Goal: Task Accomplishment & Management: Manage account settings

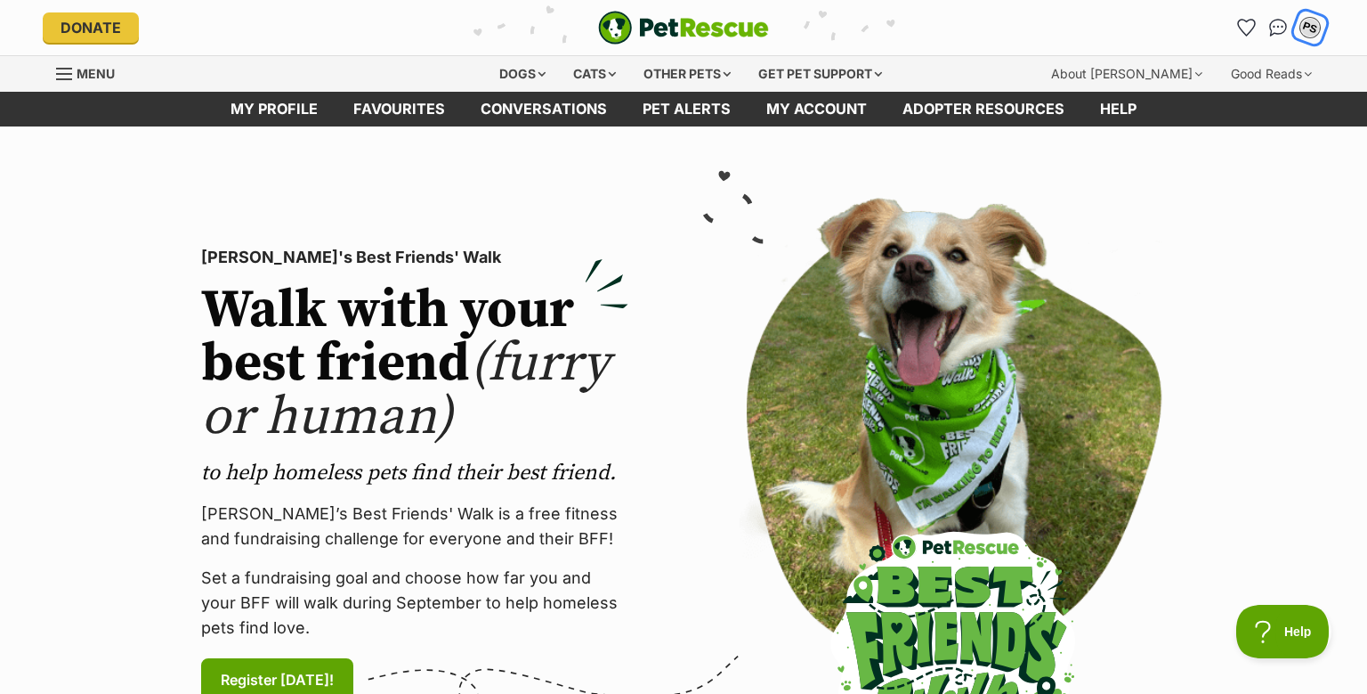
click at [1303, 23] on div "PS" at bounding box center [1310, 27] width 23 height 23
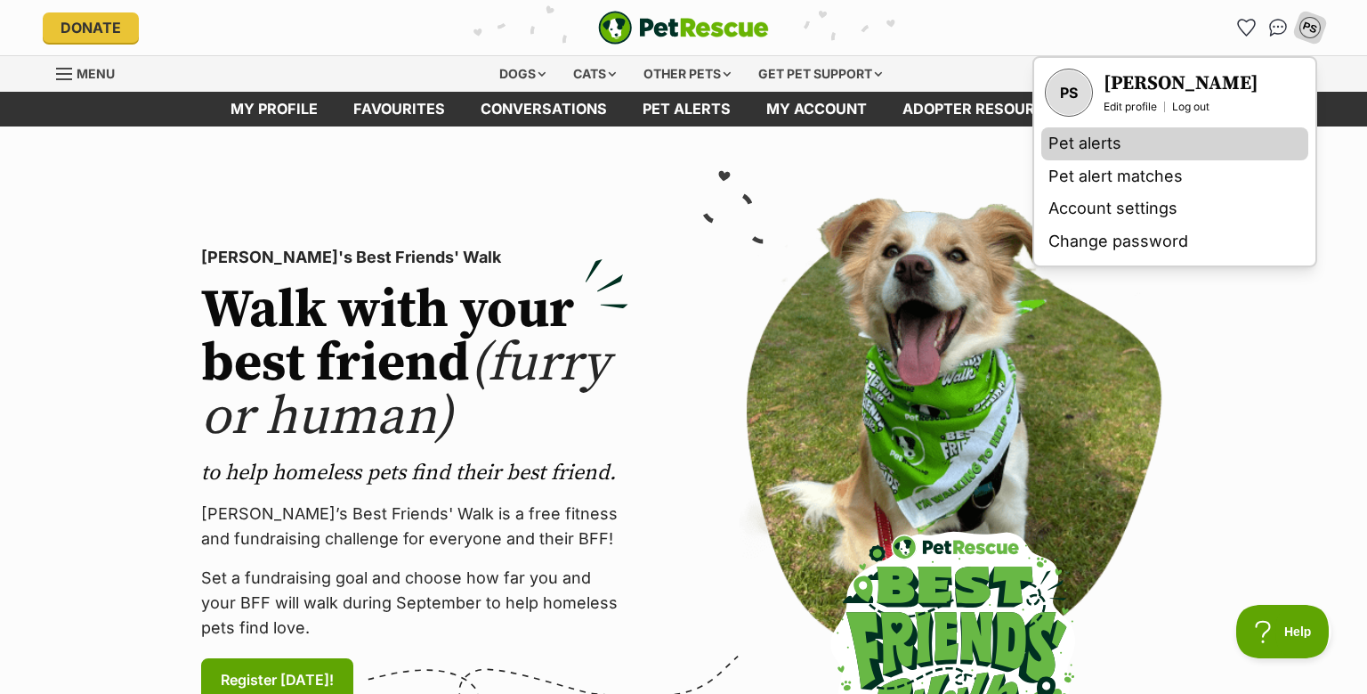
click at [1102, 143] on link "Pet alerts" at bounding box center [1175, 143] width 267 height 33
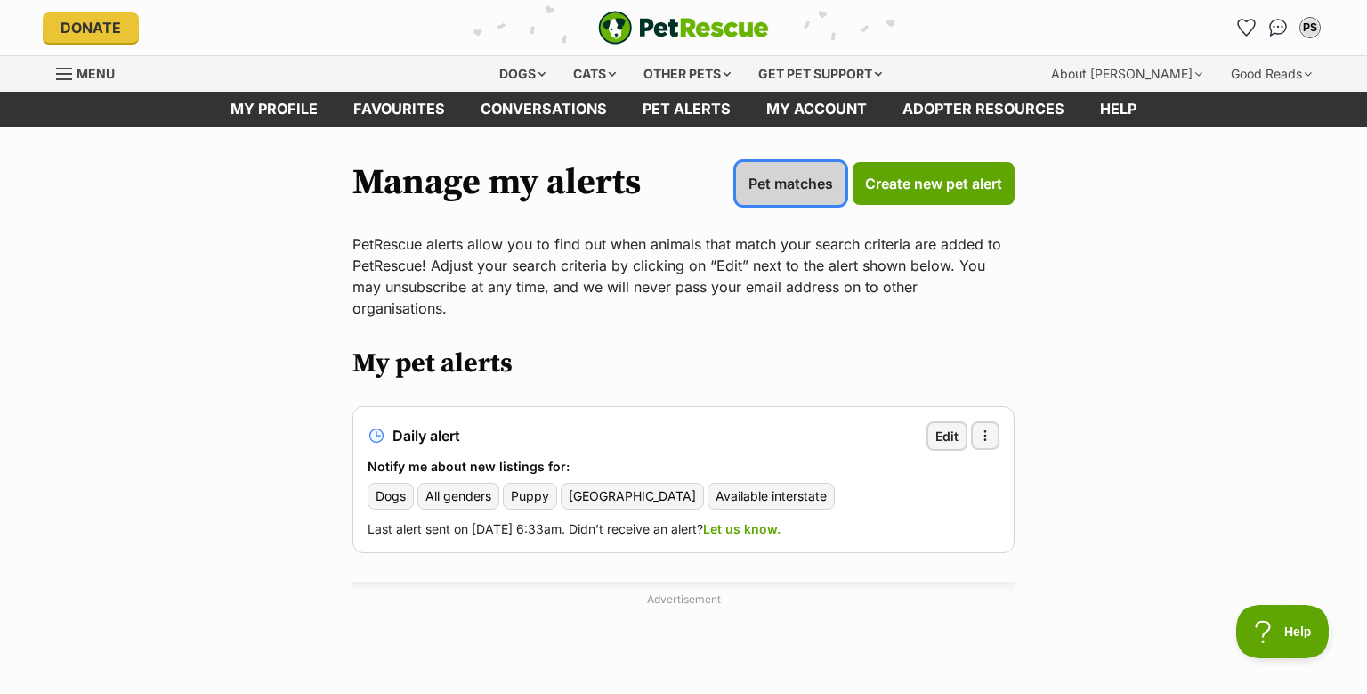
click at [776, 186] on span "Pet matches" at bounding box center [791, 183] width 85 height 21
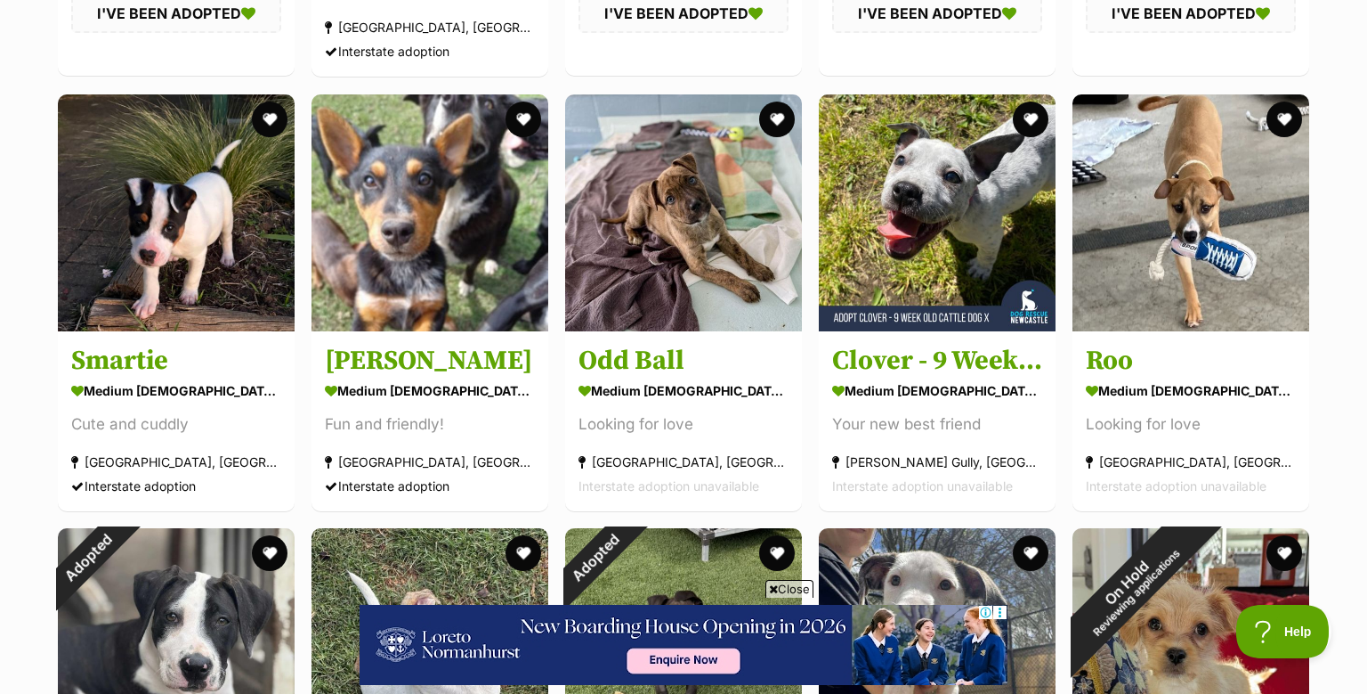
scroll to position [2726, 0]
